Goal: Information Seeking & Learning: Learn about a topic

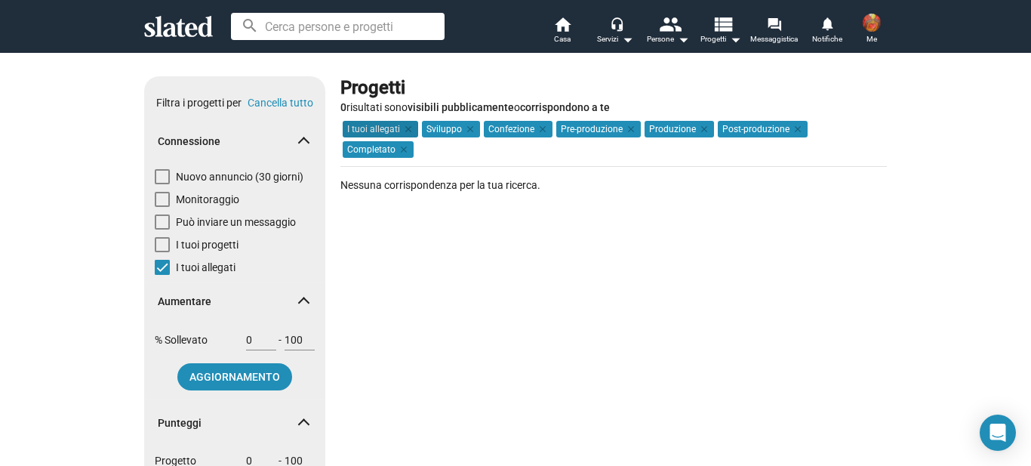
click at [384, 127] on font "I tuoi allegati" at bounding box center [373, 129] width 53 height 11
click at [383, 127] on font "I tuoi allegati" at bounding box center [373, 129] width 53 height 11
click at [383, 128] on font "I tuoi allegati" at bounding box center [373, 129] width 53 height 11
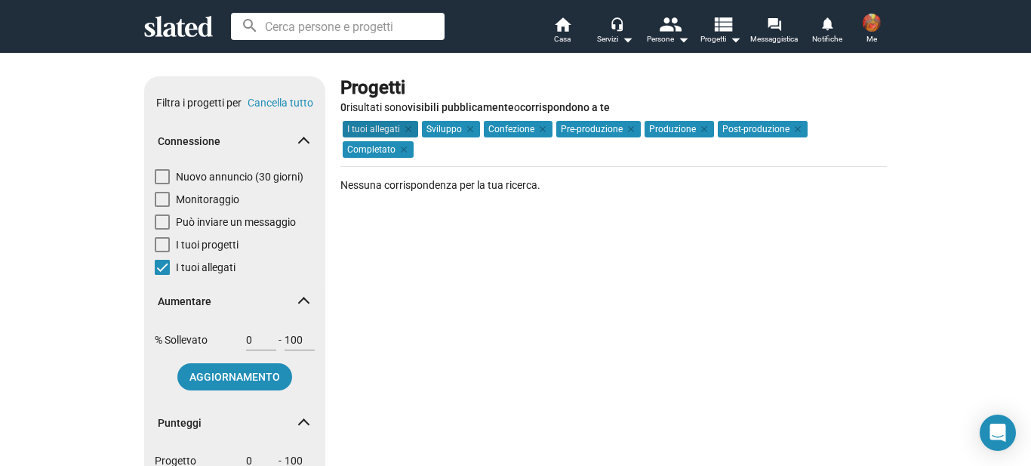
click at [383, 128] on font "I tuoi allegati" at bounding box center [373, 129] width 53 height 11
click at [590, 134] on font "Pre-produzione" at bounding box center [592, 129] width 62 height 11
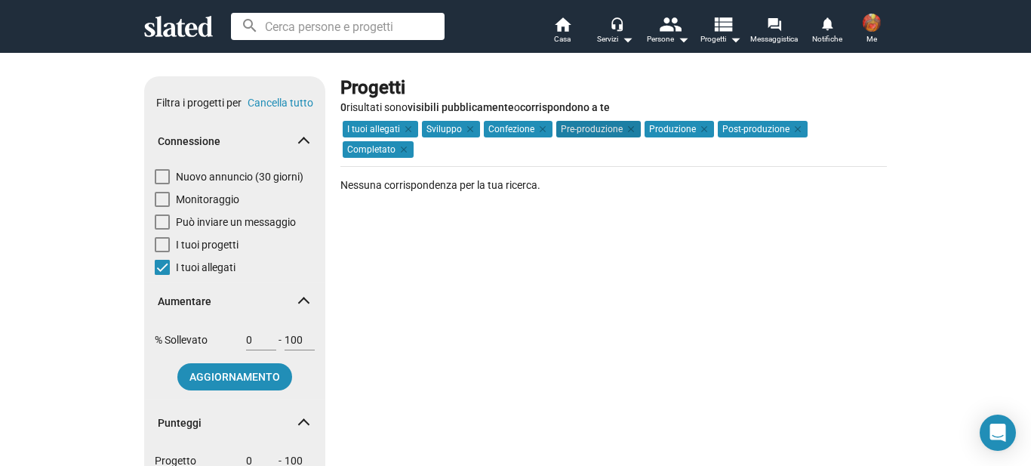
click at [591, 128] on font "Pre-produzione" at bounding box center [592, 129] width 62 height 11
click at [671, 127] on font "Produzione" at bounding box center [672, 129] width 47 height 11
click at [737, 133] on font "Post-produzione" at bounding box center [756, 129] width 67 height 11
click at [396, 141] on font "Completato" at bounding box center [371, 149] width 48 height 17
click at [159, 245] on span at bounding box center [162, 244] width 15 height 15
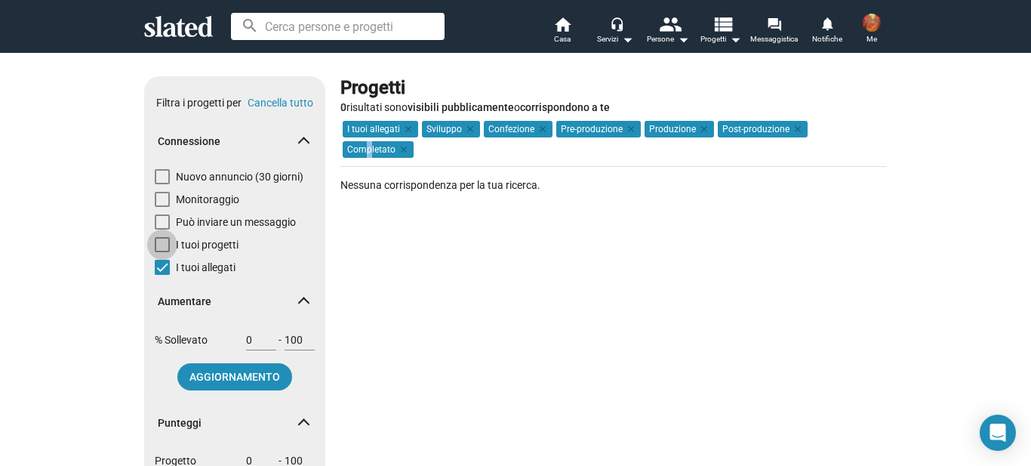
click at [162, 252] on input "I tuoi progetti" at bounding box center [162, 252] width 1 height 1
checkbox input "true"
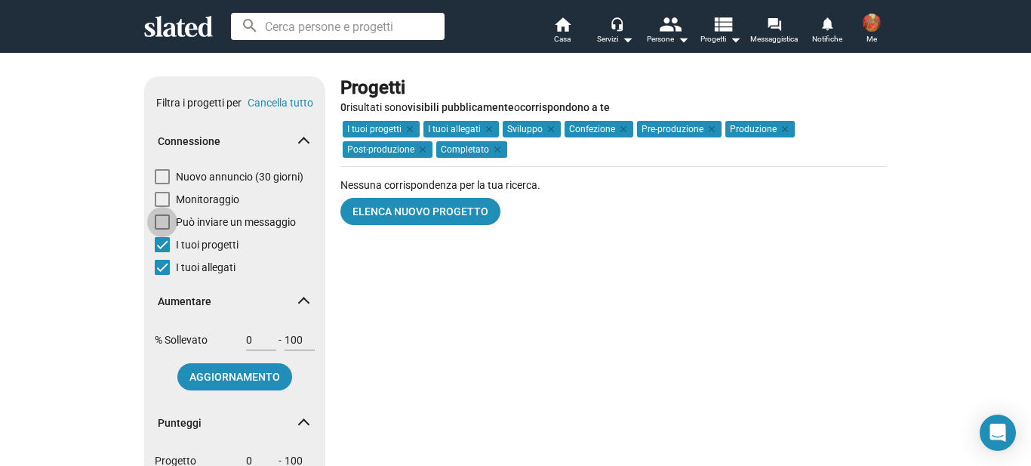
drag, startPoint x: 180, startPoint y: 225, endPoint x: 207, endPoint y: 214, distance: 28.8
click at [197, 218] on font "Può inviare un messaggio" at bounding box center [236, 222] width 120 height 12
click at [162, 230] on input "Può inviare un messaggio" at bounding box center [162, 230] width 1 height 1
checkbox input "true"
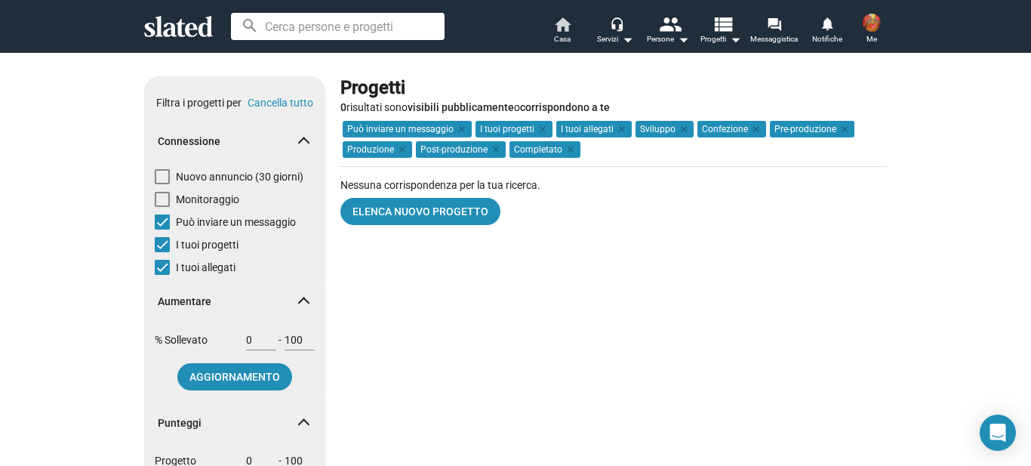
click at [563, 28] on mat-icon "home" at bounding box center [563, 24] width 18 height 18
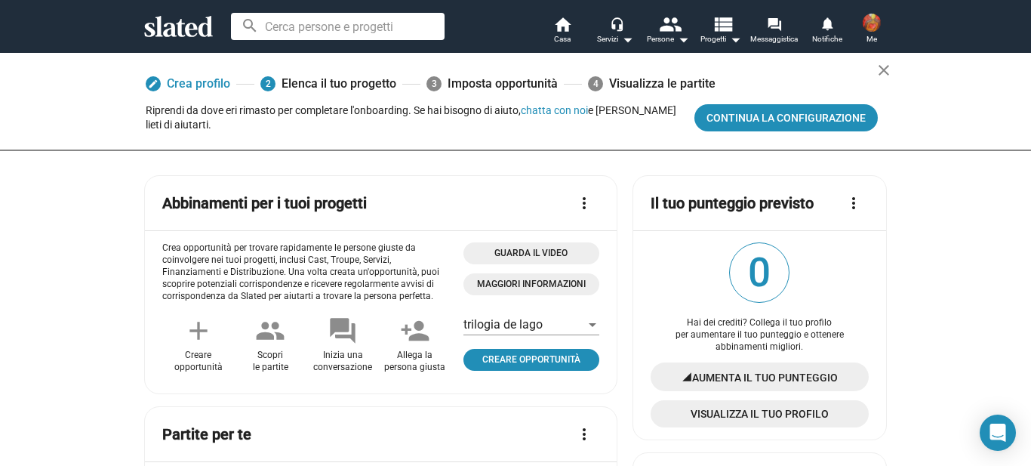
click at [360, 91] on link "2 Elenca il tuo progetto" at bounding box center [329, 83] width 136 height 27
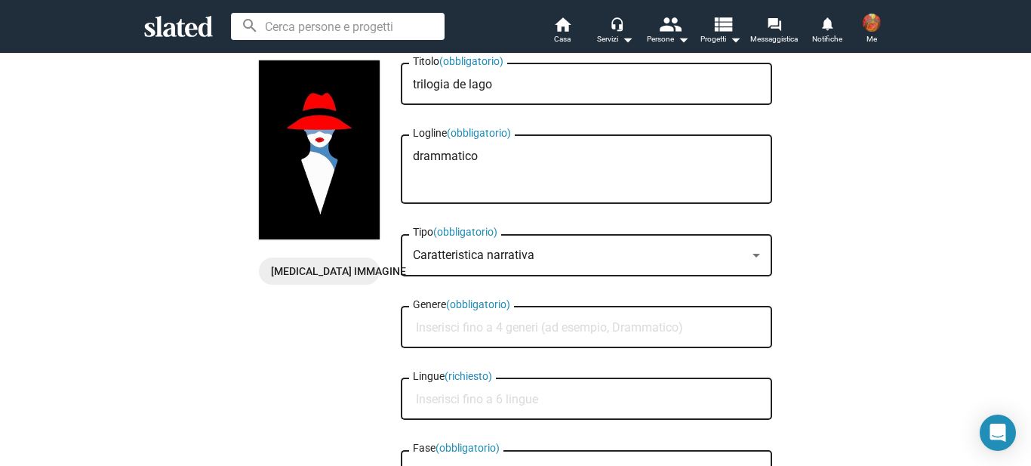
scroll to position [76, 0]
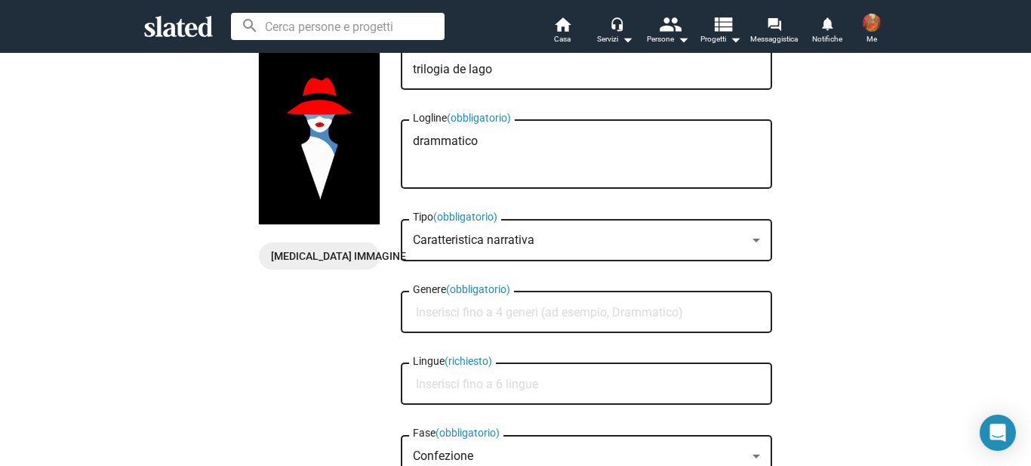
drag, startPoint x: 137, startPoint y: 50, endPoint x: 133, endPoint y: 62, distance: 12.7
click at [134, 55] on app-root "search home Casa headset_mic Servizi arrow_drop_down people Persone arrow_drop_…" at bounding box center [515, 233] width 1031 height 466
